Goal: Task Accomplishment & Management: Complete application form

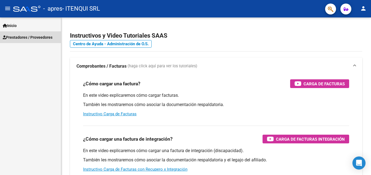
click at [26, 37] on span "Prestadores / Proveedores" at bounding box center [28, 37] width 50 height 6
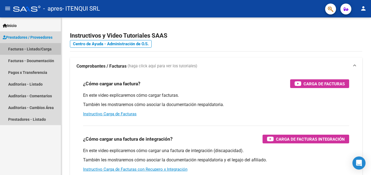
click at [20, 51] on link "Facturas - Listado/Carga" at bounding box center [30, 49] width 61 height 12
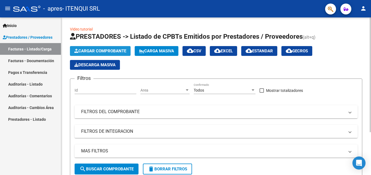
click at [110, 52] on span "Cargar Comprobante" at bounding box center [100, 51] width 52 height 5
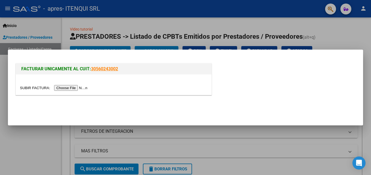
click at [62, 88] on input "file" at bounding box center [54, 88] width 69 height 6
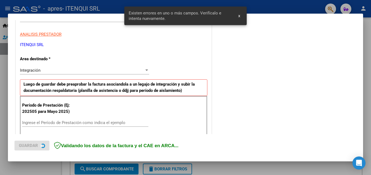
scroll to position [123, 0]
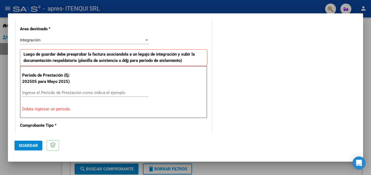
click at [36, 94] on input "Ingrese el Período de Prestación como indica el ejemplo" at bounding box center [85, 92] width 126 height 5
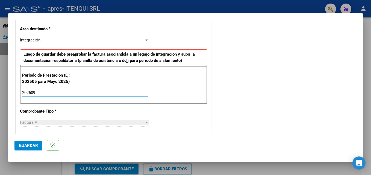
type input "202509"
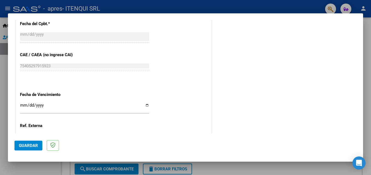
scroll to position [328, 0]
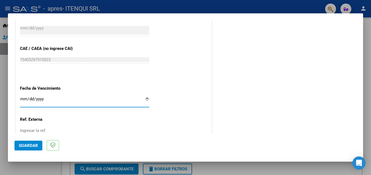
click at [144, 98] on input "Ingresar la fecha" at bounding box center [84, 101] width 129 height 9
type input "[DATE]"
click at [27, 149] on button "Guardar" at bounding box center [28, 146] width 28 height 10
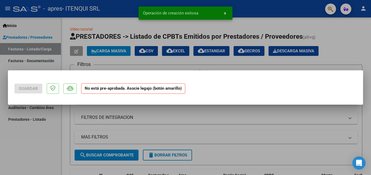
scroll to position [0, 0]
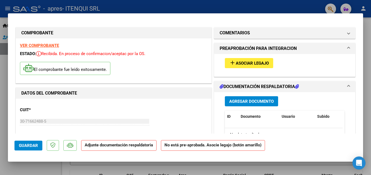
click at [246, 64] on span "Asociar Legajo" at bounding box center [252, 63] width 33 height 5
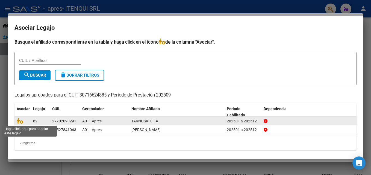
click at [23, 120] on span at bounding box center [21, 121] width 8 height 4
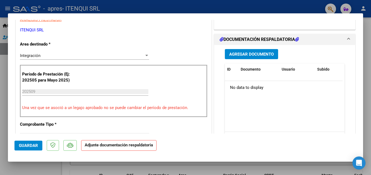
scroll to position [119, 0]
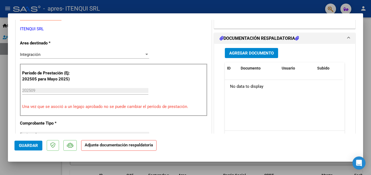
click at [247, 51] on span "Agregar Documento" at bounding box center [251, 53] width 45 height 5
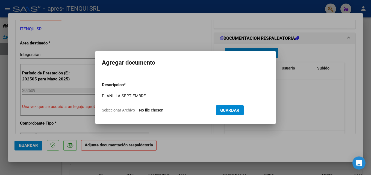
type input "PLANILLA SEPTIEMBRE"
click at [173, 111] on input "Seleccionar Archivo" at bounding box center [175, 110] width 72 height 5
type input "C:\fakepath\PLANILLA SEPTIEMBRE 2025.pdf"
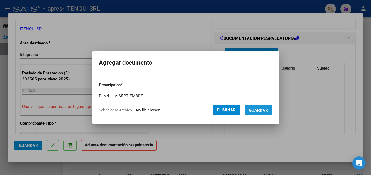
click at [255, 110] on span "Guardar" at bounding box center [258, 110] width 19 height 5
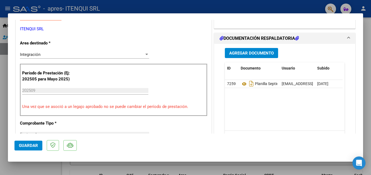
click at [42, 167] on div at bounding box center [185, 87] width 371 height 175
type input "$ 0,00"
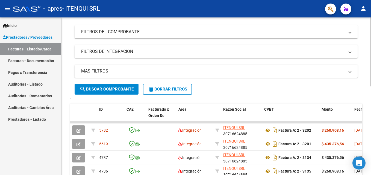
scroll to position [79, 0]
